Goal: Task Accomplishment & Management: Manage account settings

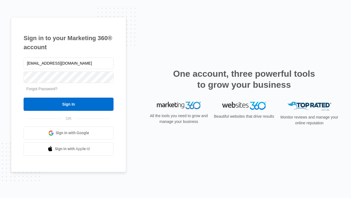
type input "[EMAIL_ADDRESS][DOMAIN_NAME]"
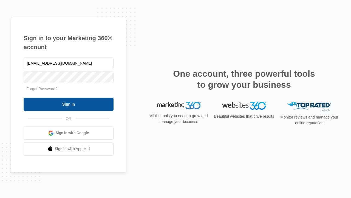
click at [69, 104] on input "Sign In" at bounding box center [69, 103] width 90 height 13
